Goal: Register for event/course

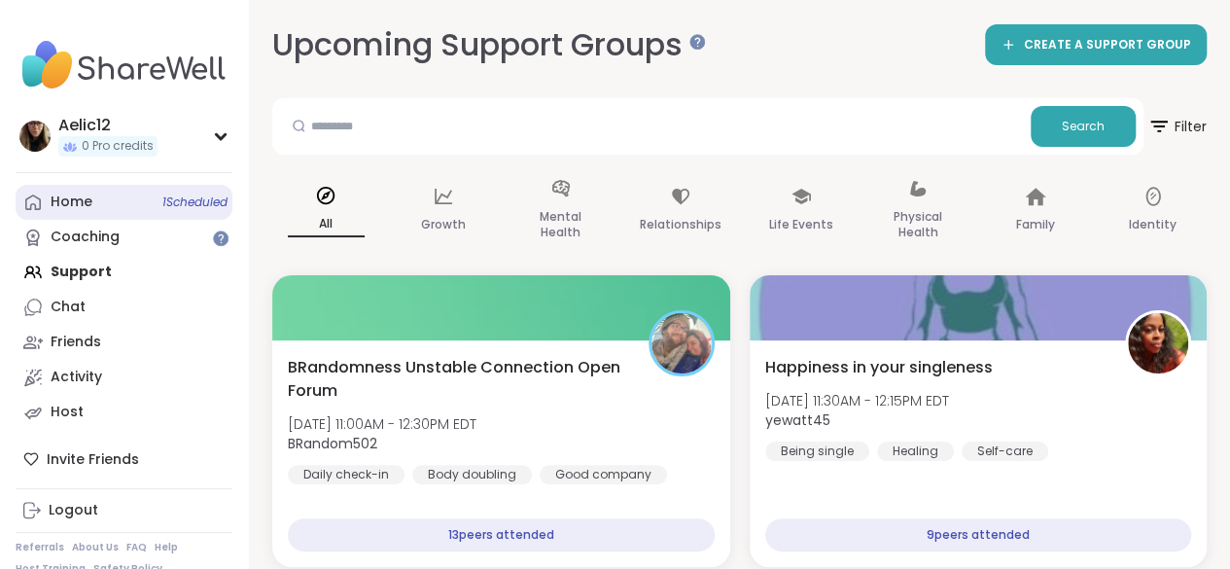
click at [167, 208] on span "1 Scheduled" at bounding box center [194, 203] width 65 height 16
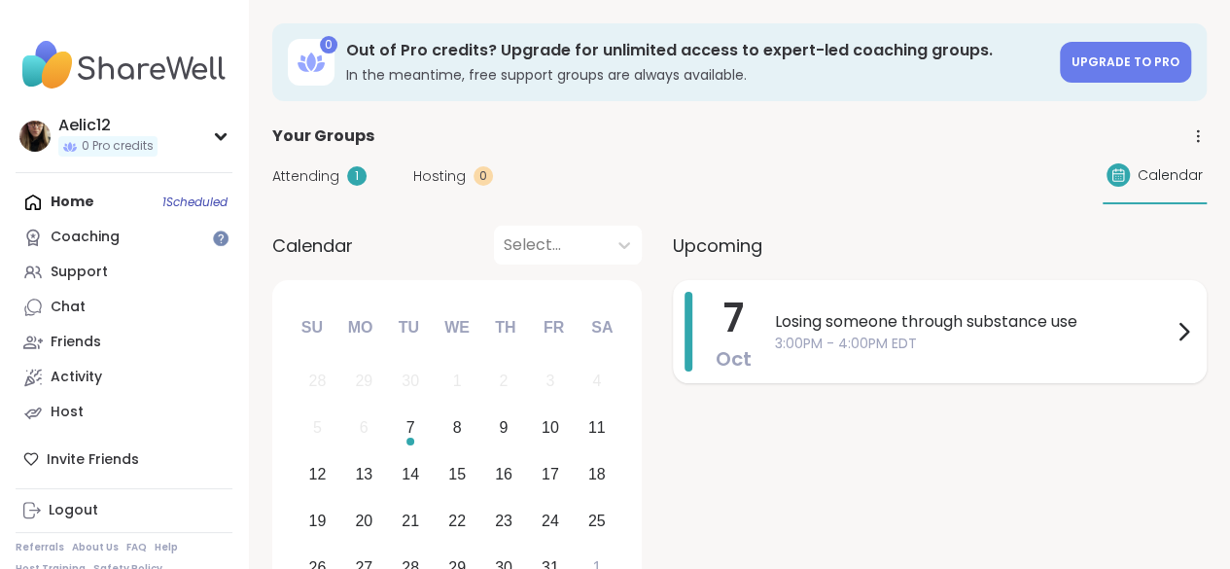
click at [849, 318] on span "Losing someone through substance use" at bounding box center [973, 321] width 397 height 23
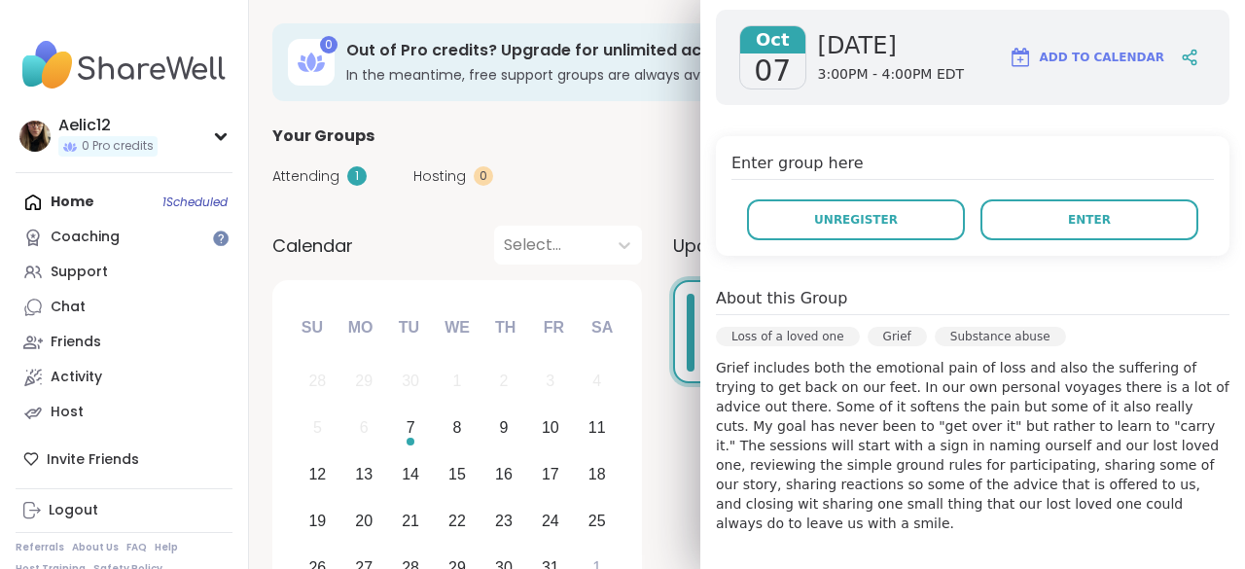
scroll to position [316, 0]
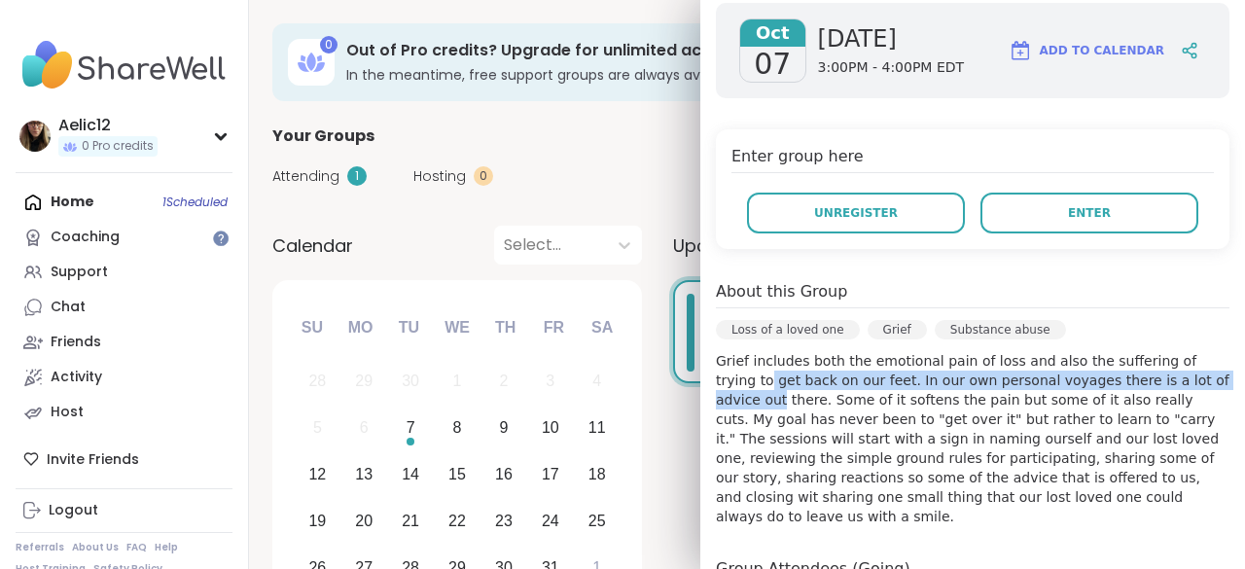
drag, startPoint x: 1186, startPoint y: 365, endPoint x: 1185, endPoint y: 382, distance: 17.5
click at [1185, 382] on p "Grief includes both the emotional pain of loss and also the suffering of trying…" at bounding box center [973, 438] width 514 height 175
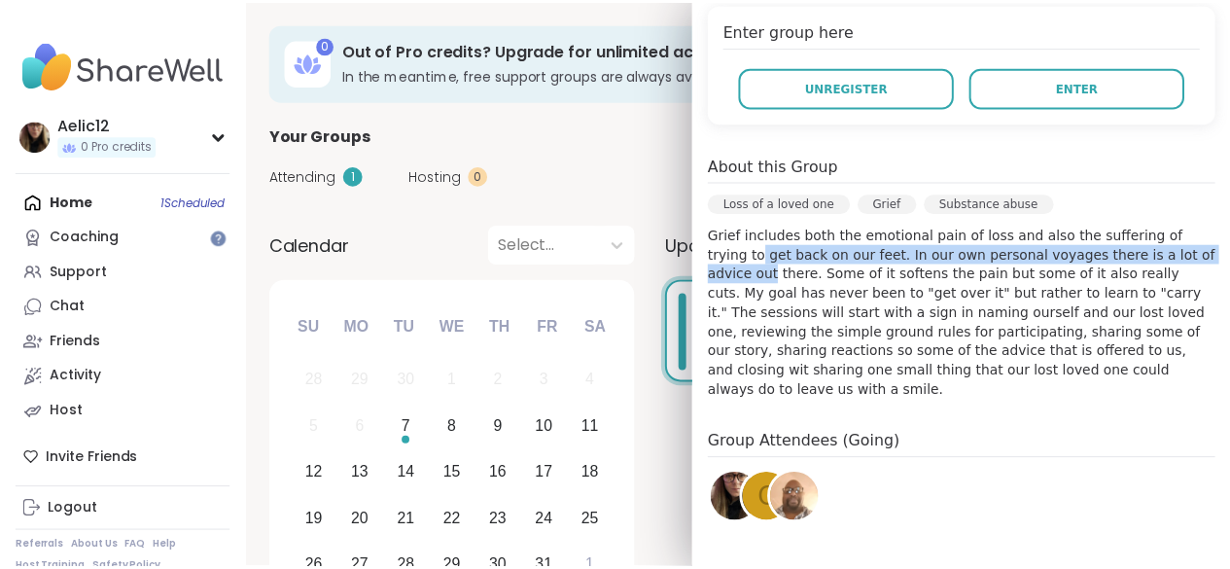
scroll to position [437, 0]
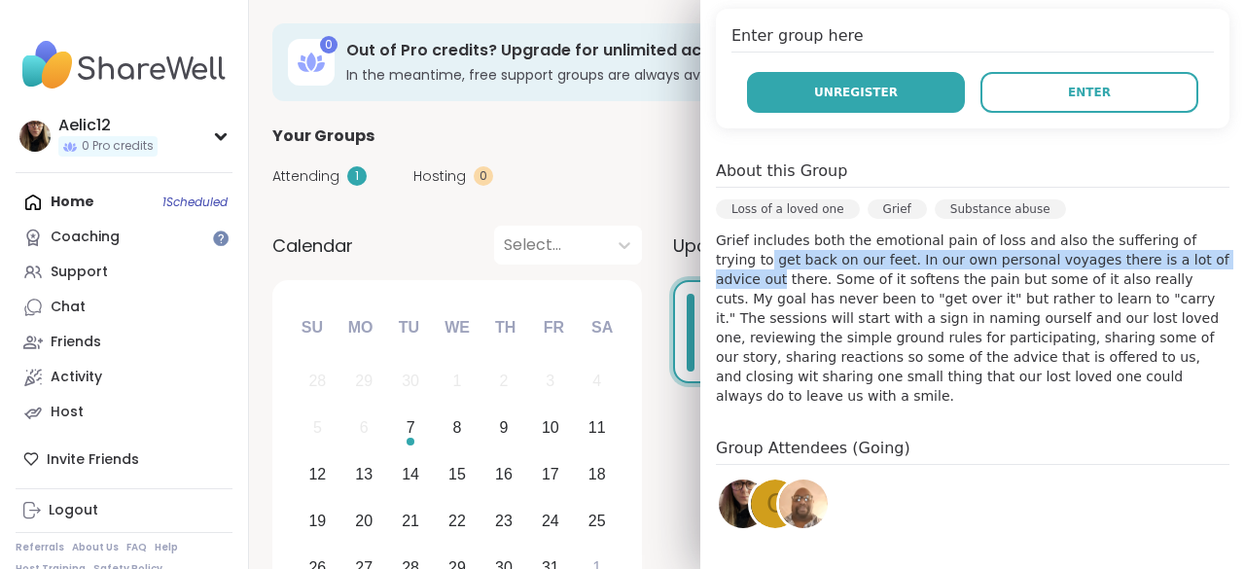
click at [889, 108] on button "Unregister" at bounding box center [856, 92] width 218 height 41
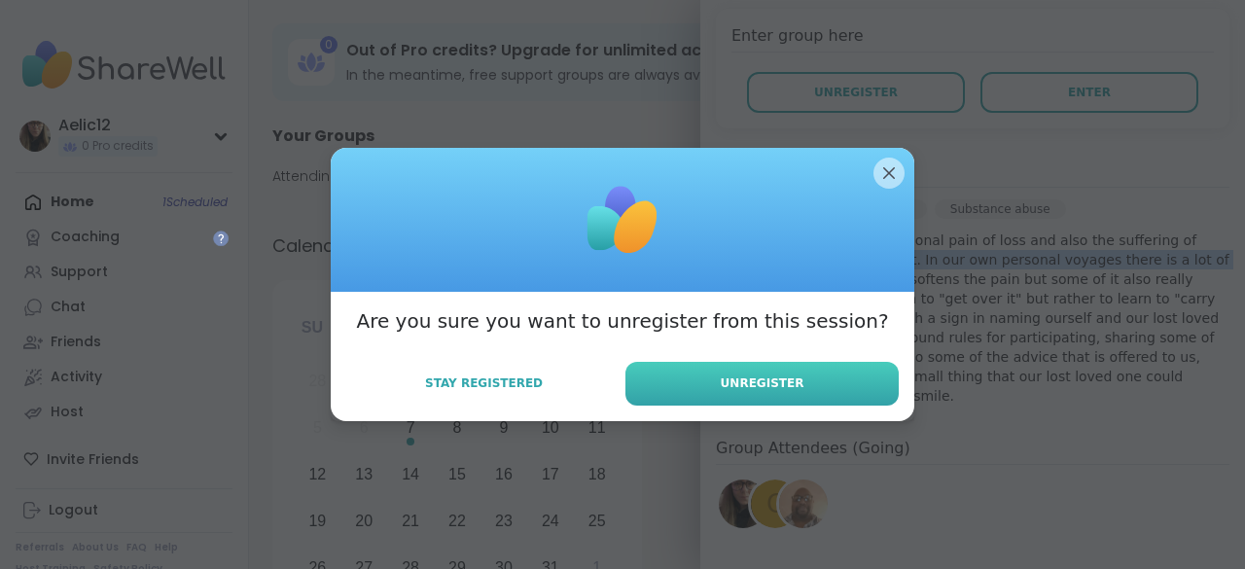
click at [738, 392] on button "Unregister" at bounding box center [761, 384] width 273 height 44
